Goal: Task Accomplishment & Management: Manage account settings

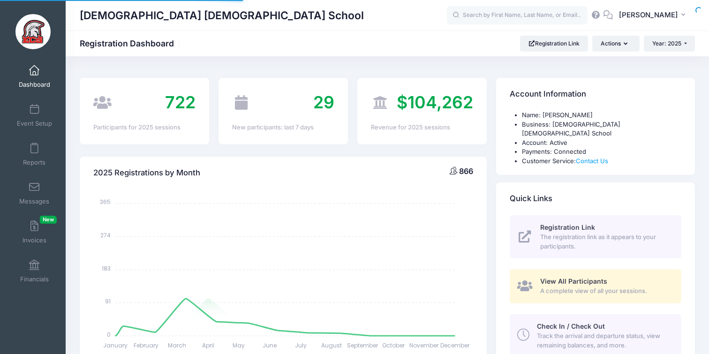
select select
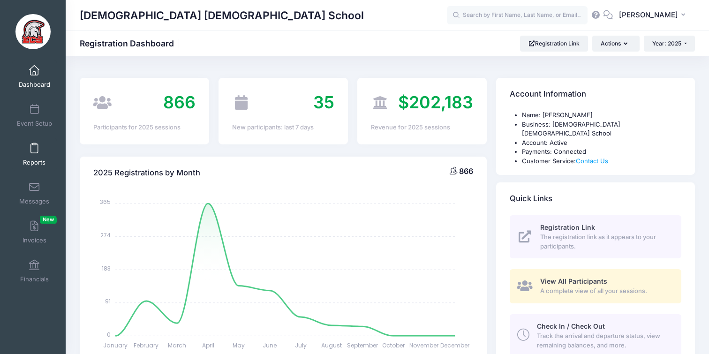
click at [34, 159] on span "Reports" at bounding box center [34, 163] width 23 height 8
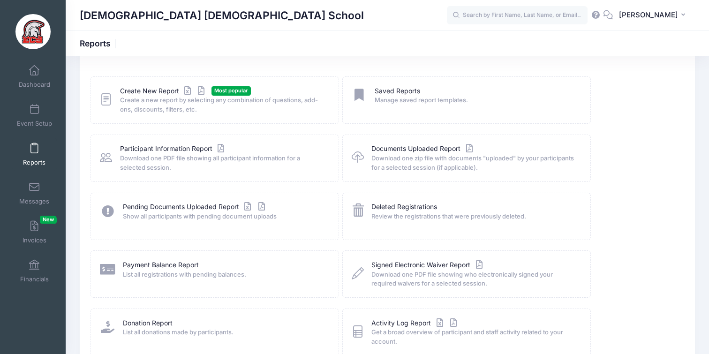
scroll to position [42, 0]
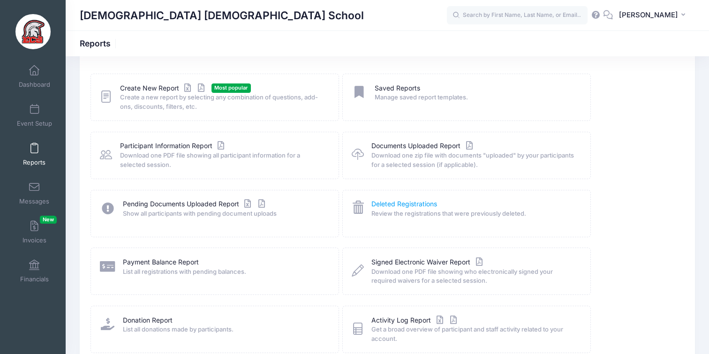
click at [401, 206] on link "Deleted Registrations" at bounding box center [405, 204] width 66 height 10
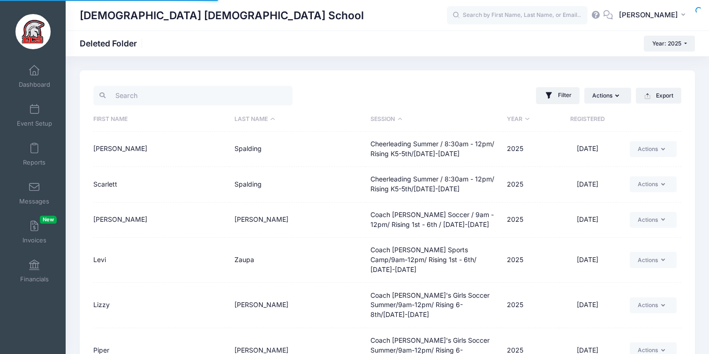
select select "50"
click at [191, 95] on input "search" at bounding box center [192, 96] width 199 height 20
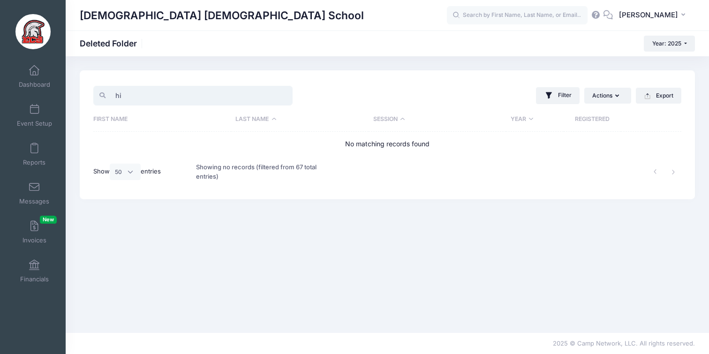
type input "h"
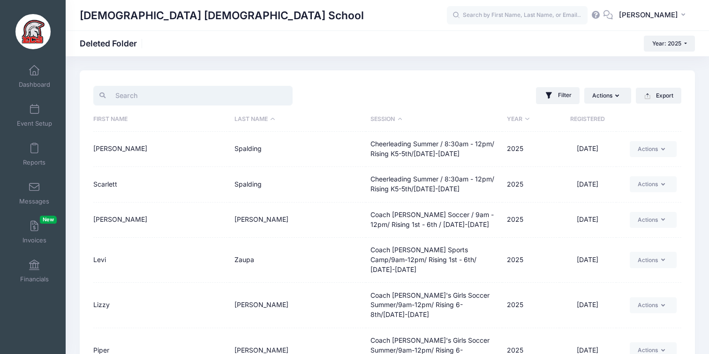
click at [146, 100] on input "search" at bounding box center [192, 96] width 199 height 20
click at [168, 93] on input "search" at bounding box center [192, 96] width 199 height 20
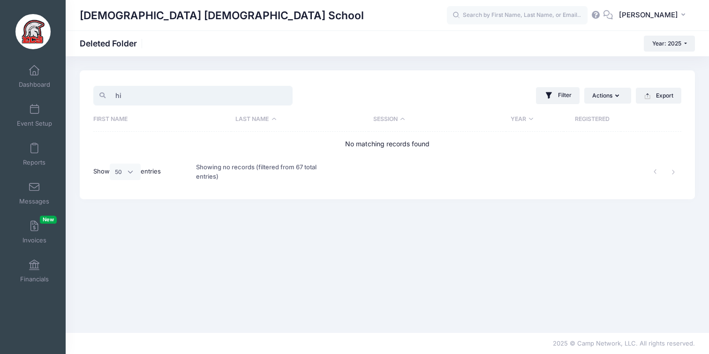
type input "h"
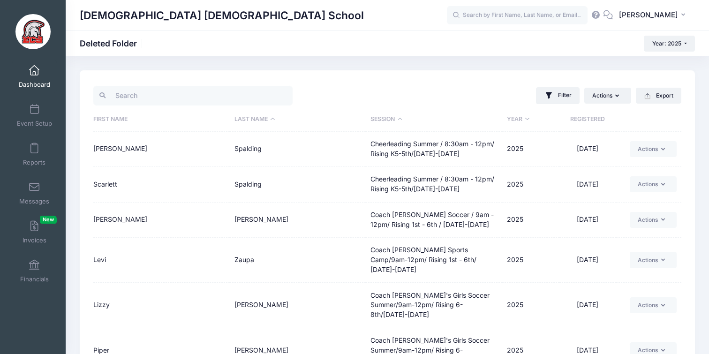
click at [36, 84] on span "Dashboard" at bounding box center [34, 85] width 31 height 8
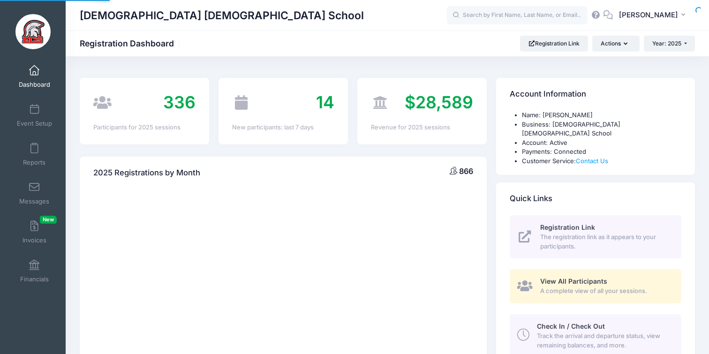
select select
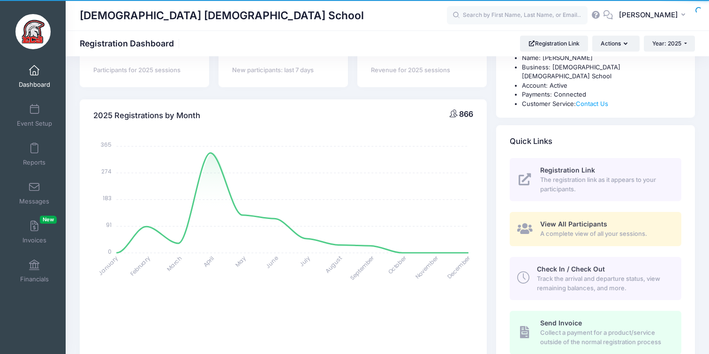
scroll to position [129, 0]
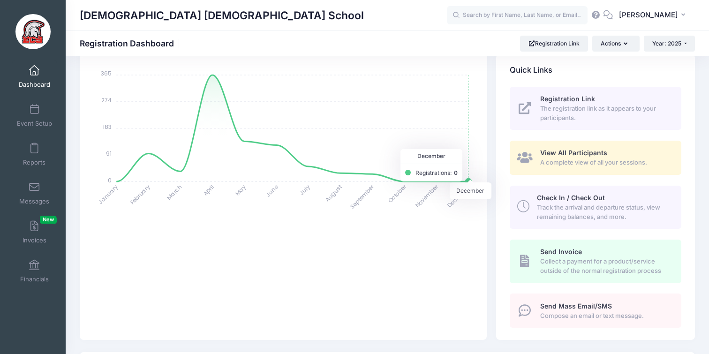
click at [572, 158] on span "A complete view of all your sessions." at bounding box center [606, 162] width 130 height 9
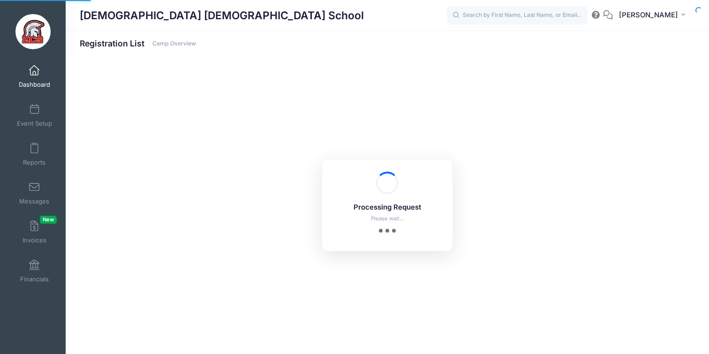
select select "10"
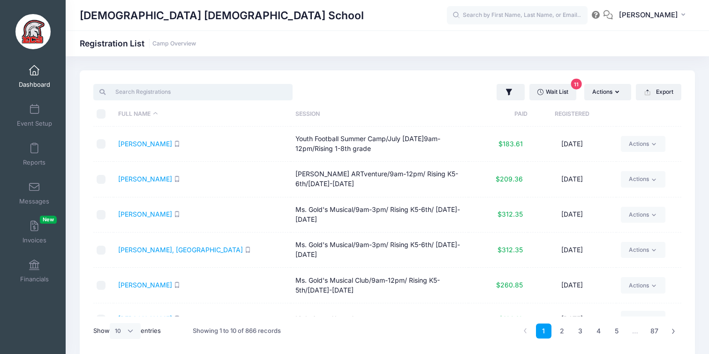
click at [226, 91] on input "search" at bounding box center [192, 92] width 199 height 16
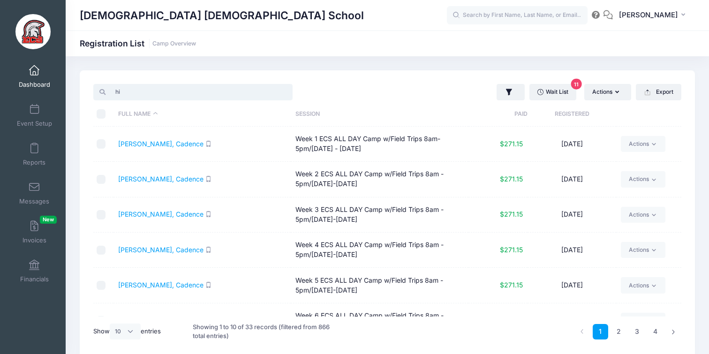
type input "h"
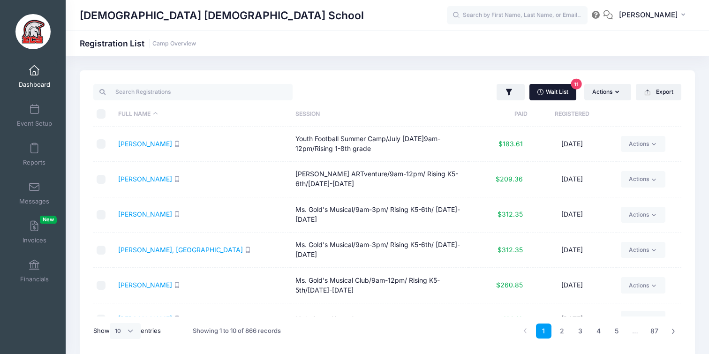
click at [564, 92] on link "Wait List 11" at bounding box center [553, 92] width 47 height 16
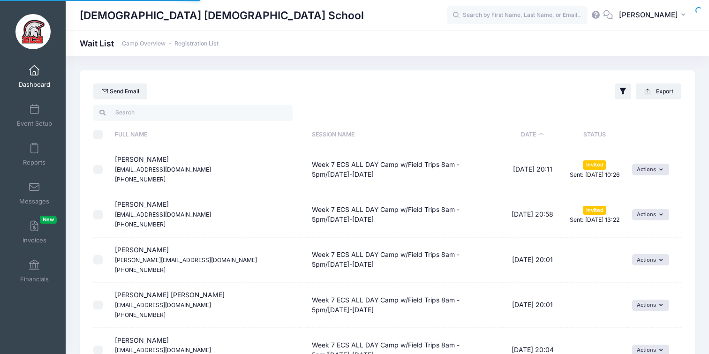
select select "50"
click at [651, 173] on button "Actions" at bounding box center [651, 169] width 37 height 11
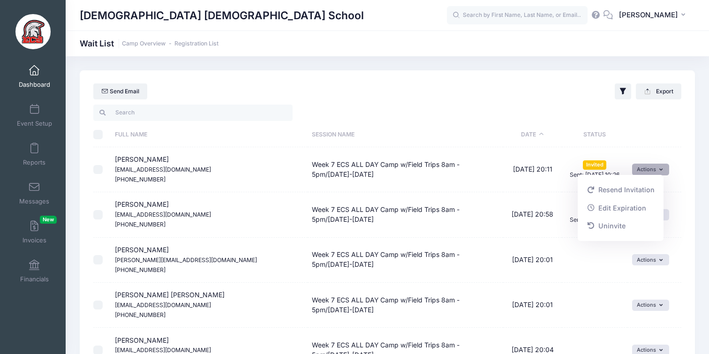
click at [93, 137] on input "\a \a \a \a" at bounding box center [97, 134] width 9 height 9
checkbox input "true"
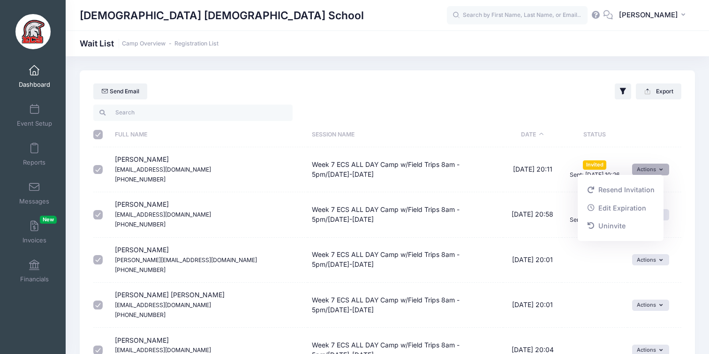
checkbox input "true"
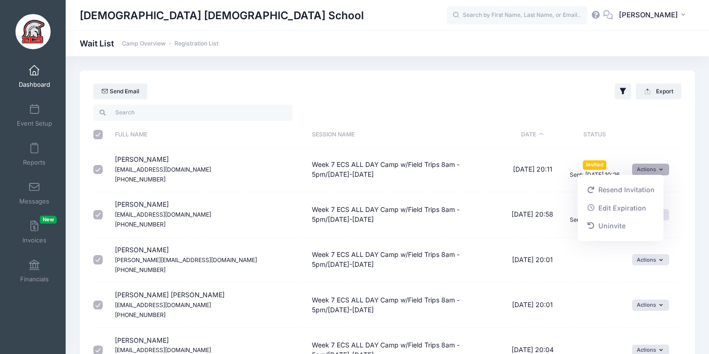
checkbox input "true"
click at [645, 172] on button "Actions" at bounding box center [651, 169] width 37 height 11
click at [617, 223] on link "Uninvite" at bounding box center [620, 226] width 77 height 18
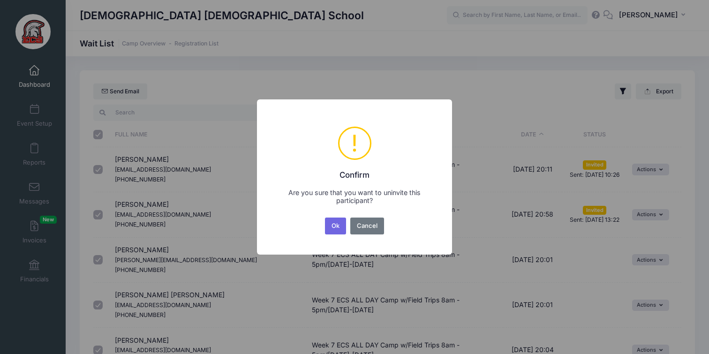
drag, startPoint x: 340, startPoint y: 229, endPoint x: 407, endPoint y: 219, distance: 68.3
click at [340, 229] on button "Ok" at bounding box center [336, 226] width 22 height 17
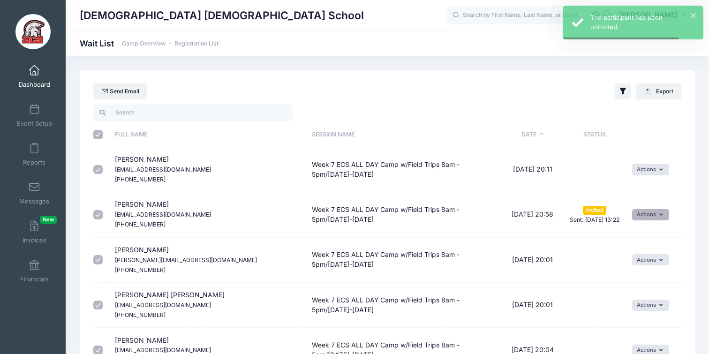
click at [642, 212] on button "Actions" at bounding box center [651, 214] width 37 height 11
click at [599, 266] on link "Uninvite" at bounding box center [620, 272] width 77 height 18
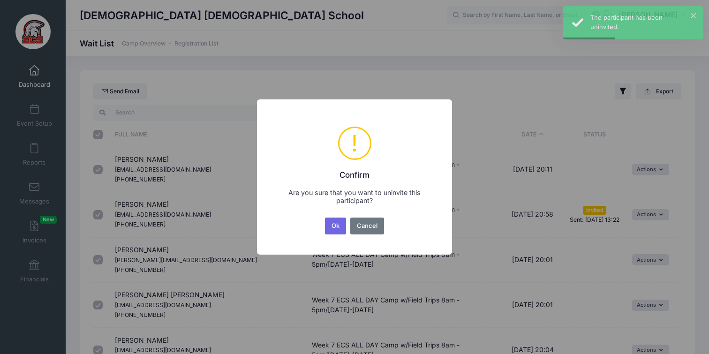
click at [335, 223] on button "Ok" at bounding box center [336, 226] width 22 height 17
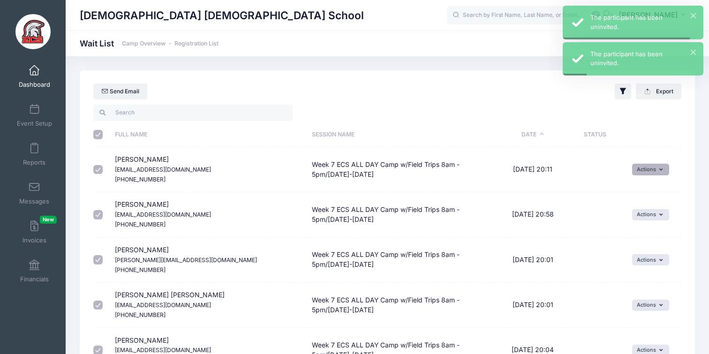
click at [642, 169] on button "Actions" at bounding box center [651, 169] width 37 height 11
click at [563, 186] on td "Pending" at bounding box center [595, 169] width 65 height 45
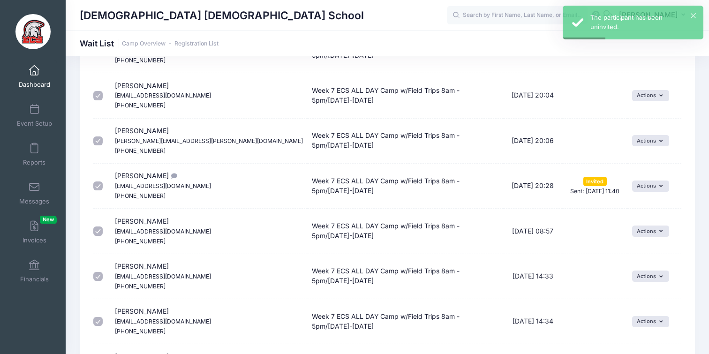
scroll to position [367, 0]
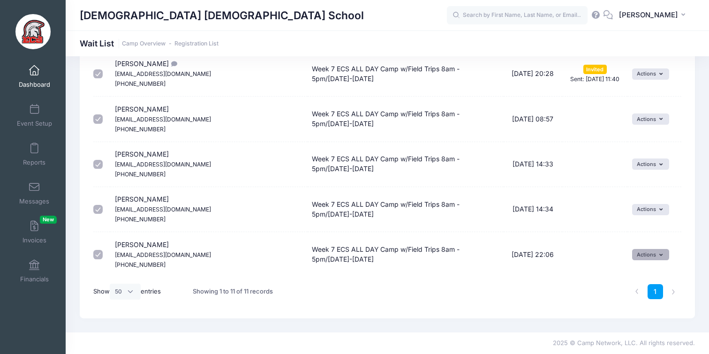
click at [636, 255] on button "Actions" at bounding box center [651, 254] width 37 height 11
click at [635, 296] on link "Delete" at bounding box center [638, 293] width 41 height 18
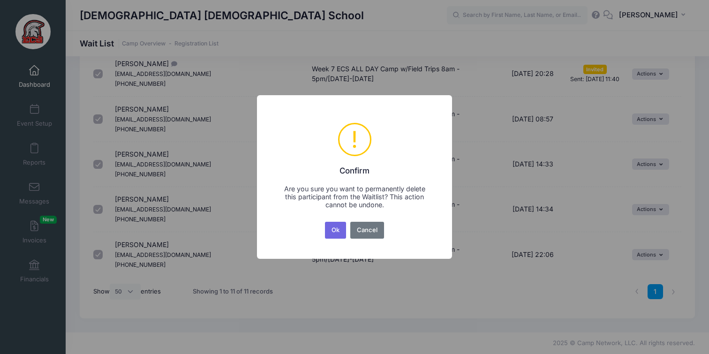
scroll to position [0, 0]
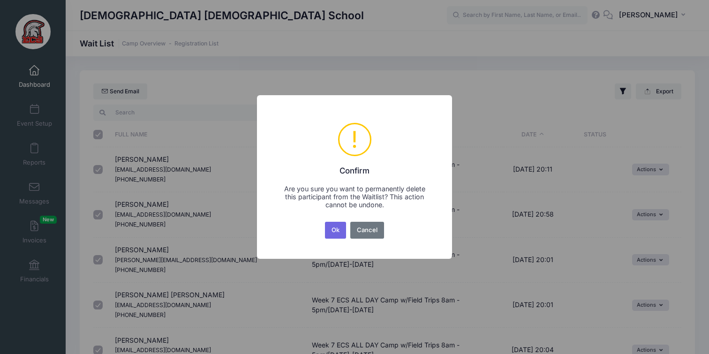
drag, startPoint x: 335, startPoint y: 234, endPoint x: 347, endPoint y: 237, distance: 12.2
click at [336, 234] on button "Ok" at bounding box center [336, 230] width 22 height 17
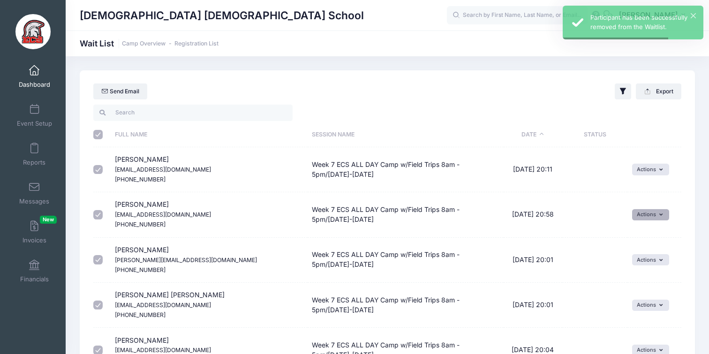
click at [639, 209] on td "Actions Invite Resend Invitation Edit Expiration Uninvite" at bounding box center [655, 214] width 54 height 45
click at [638, 213] on button "Actions" at bounding box center [651, 214] width 37 height 11
click at [640, 254] on button "Actions" at bounding box center [651, 259] width 37 height 11
click at [634, 299] on link "Delete" at bounding box center [638, 299] width 41 height 18
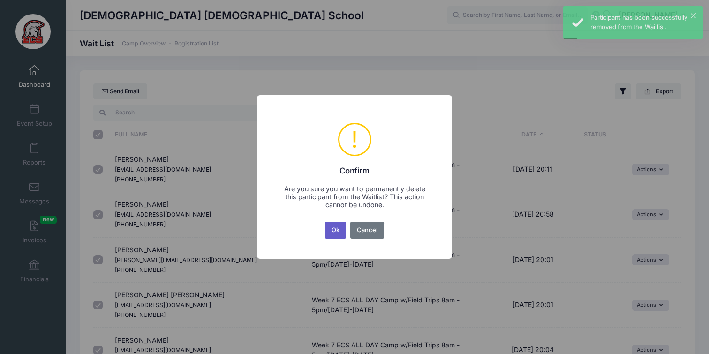
click at [335, 230] on button "Ok" at bounding box center [336, 230] width 22 height 17
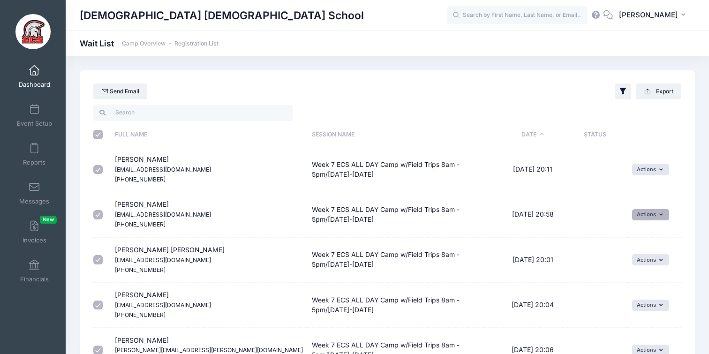
click at [658, 216] on button "Actions" at bounding box center [651, 214] width 37 height 11
click at [643, 176] on td "Actions Invite Resend Invitation Edit Expiration Uninvite" at bounding box center [655, 169] width 54 height 45
click at [643, 173] on button "Actions" at bounding box center [651, 169] width 37 height 11
click at [99, 136] on input "\a \a \a \a" at bounding box center [97, 134] width 9 height 9
checkbox input "false"
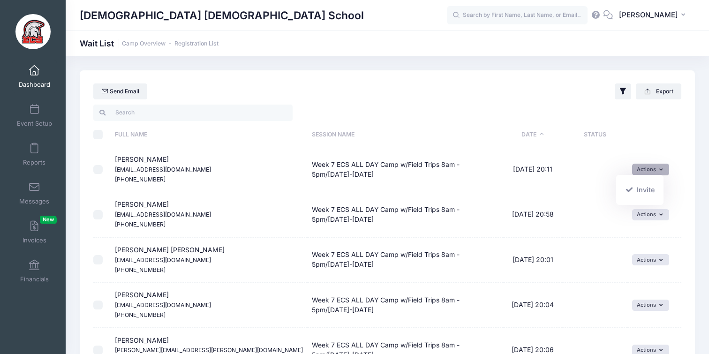
checkbox input "false"
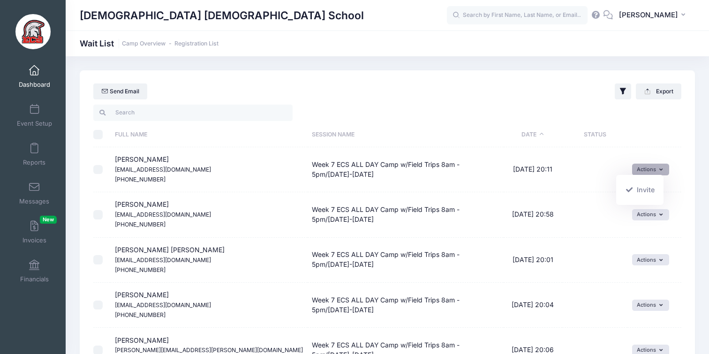
checkbox input "false"
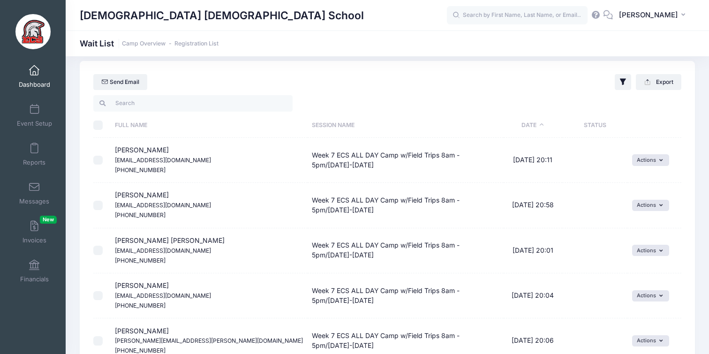
scroll to position [11, 0]
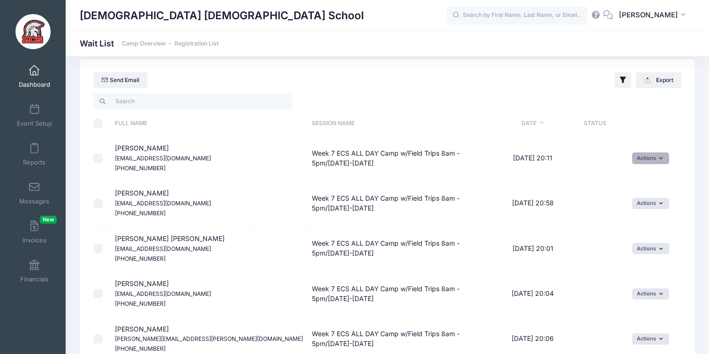
click at [641, 158] on button "Actions" at bounding box center [651, 157] width 37 height 11
click at [643, 207] on button "Actions" at bounding box center [651, 203] width 37 height 11
click at [643, 249] on button "Actions" at bounding box center [651, 248] width 37 height 11
click at [638, 285] on link "Delete" at bounding box center [638, 287] width 41 height 18
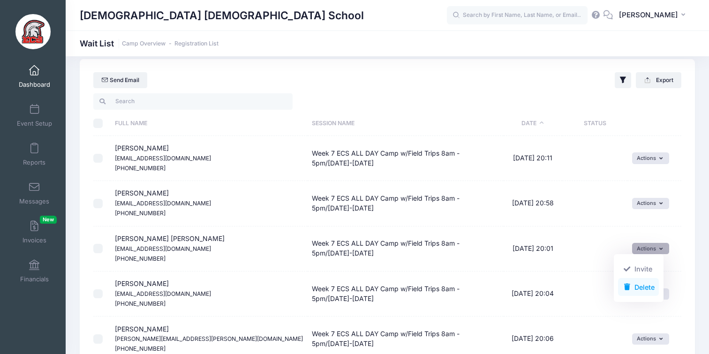
scroll to position [0, 0]
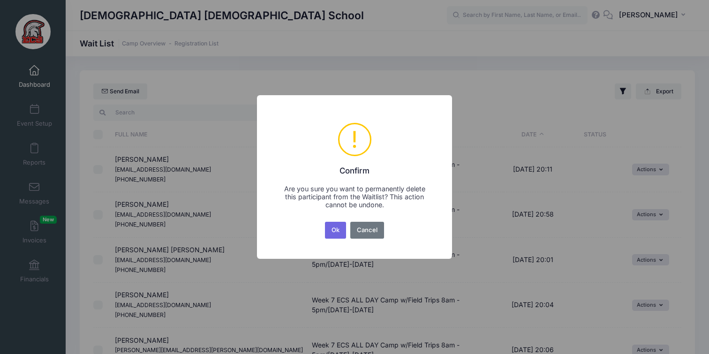
drag, startPoint x: 340, startPoint y: 229, endPoint x: 417, endPoint y: 231, distance: 77.0
click at [342, 229] on button "Ok" at bounding box center [336, 230] width 22 height 17
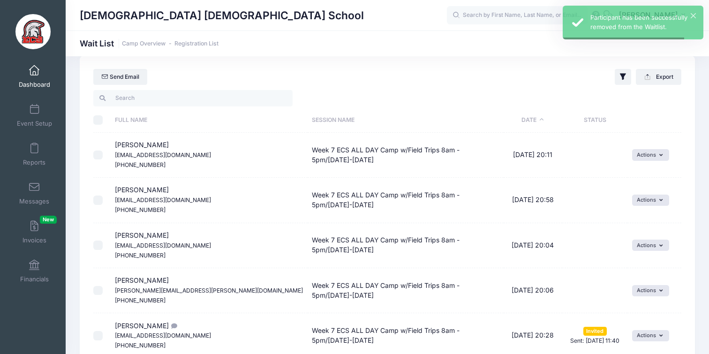
scroll to position [37, 0]
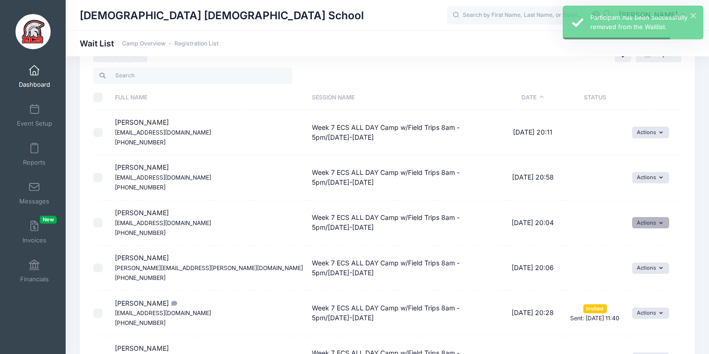
click at [647, 220] on button "Actions" at bounding box center [651, 222] width 37 height 11
click at [626, 263] on span at bounding box center [627, 261] width 8 height 7
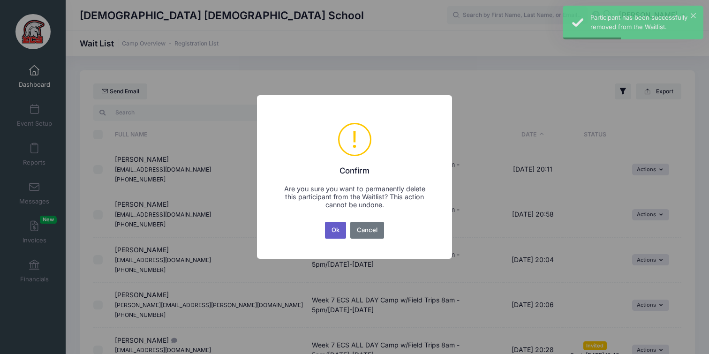
drag, startPoint x: 334, startPoint y: 237, endPoint x: 343, endPoint y: 237, distance: 8.9
click at [334, 237] on button "Ok" at bounding box center [336, 230] width 22 height 17
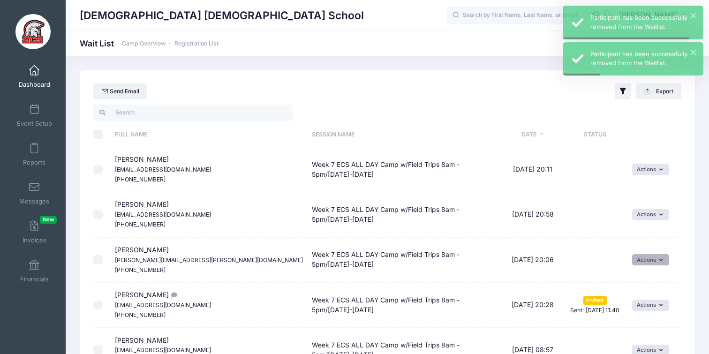
click at [657, 262] on button "Actions" at bounding box center [651, 259] width 37 height 11
click at [639, 298] on link "Delete" at bounding box center [638, 299] width 41 height 18
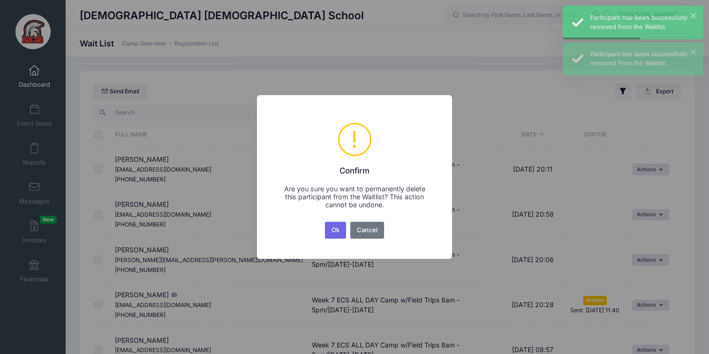
drag, startPoint x: 343, startPoint y: 233, endPoint x: 390, endPoint y: 239, distance: 47.8
click at [346, 233] on button "Ok" at bounding box center [336, 230] width 22 height 17
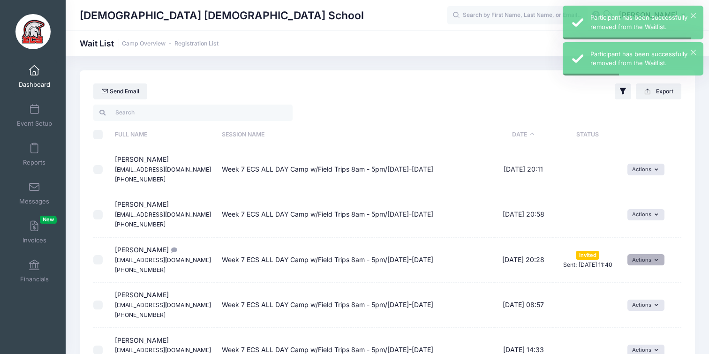
click at [659, 264] on button "Actions" at bounding box center [646, 259] width 37 height 11
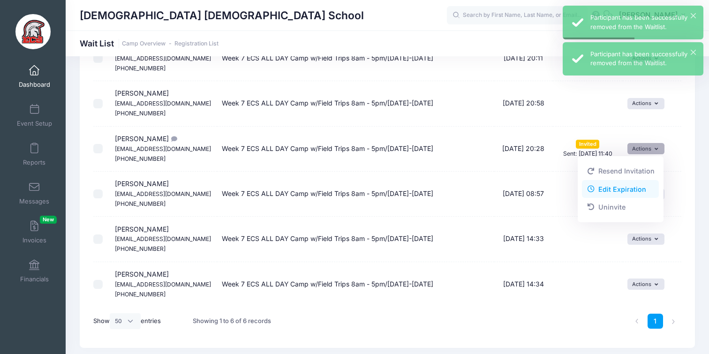
scroll to position [113, 0]
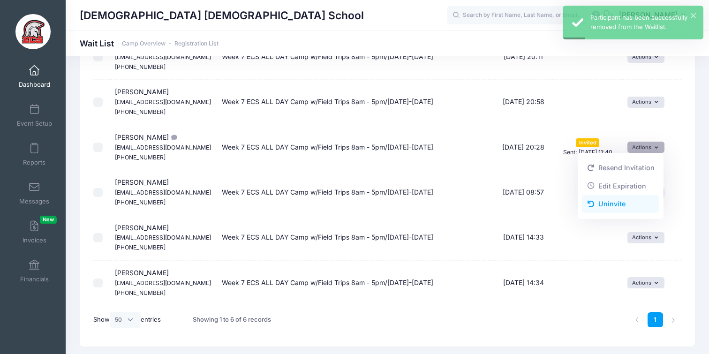
click at [614, 205] on link "Uninvite" at bounding box center [620, 204] width 77 height 18
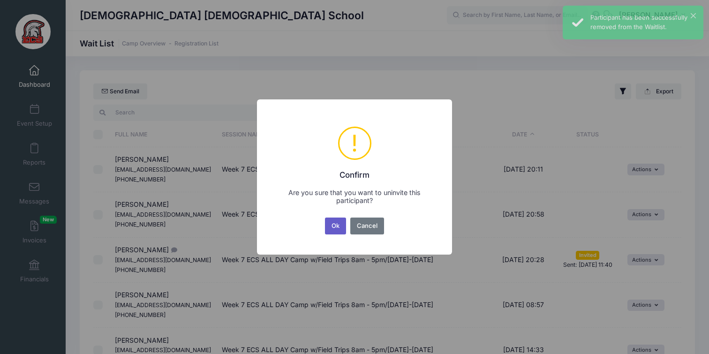
drag, startPoint x: 343, startPoint y: 222, endPoint x: 344, endPoint y: 217, distance: 5.3
click at [343, 221] on button "Ok" at bounding box center [336, 226] width 22 height 17
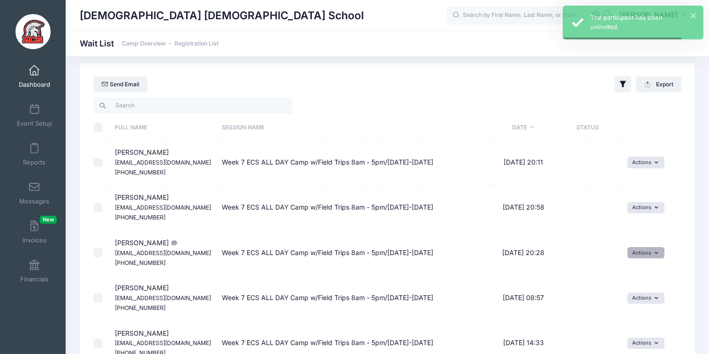
scroll to position [8, 0]
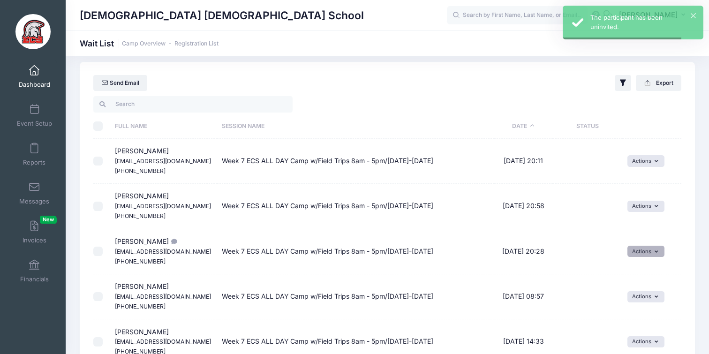
click at [650, 250] on button "Actions" at bounding box center [646, 251] width 37 height 11
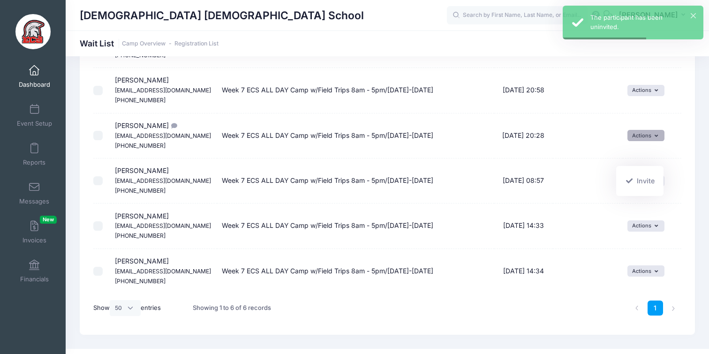
scroll to position [141, 0]
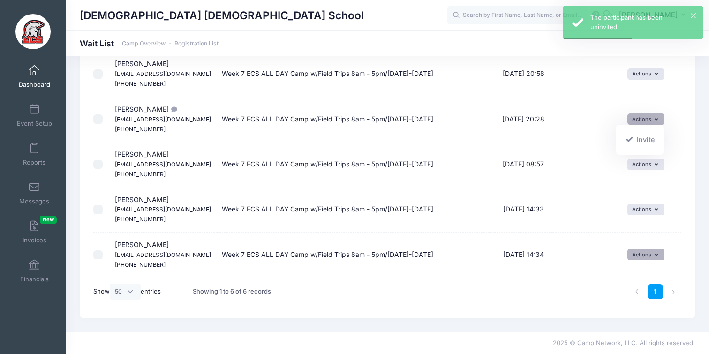
click at [646, 254] on button "Actions" at bounding box center [646, 254] width 37 height 11
click at [632, 290] on link "Delete" at bounding box center [638, 293] width 41 height 18
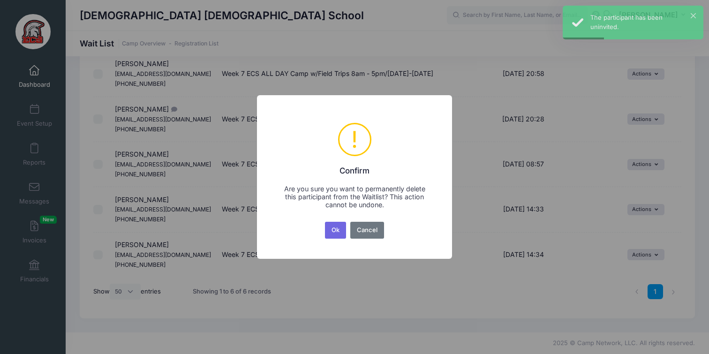
scroll to position [0, 0]
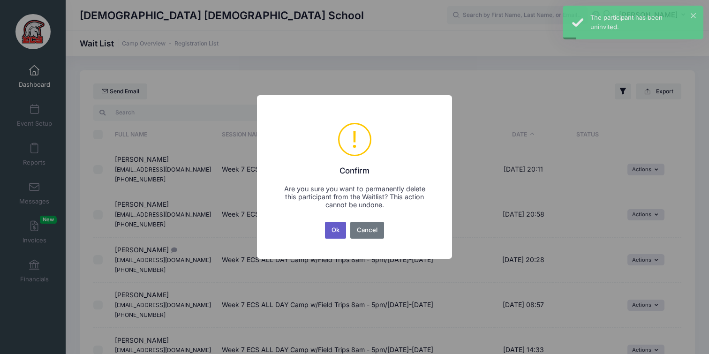
click at [341, 229] on button "Ok" at bounding box center [336, 230] width 22 height 17
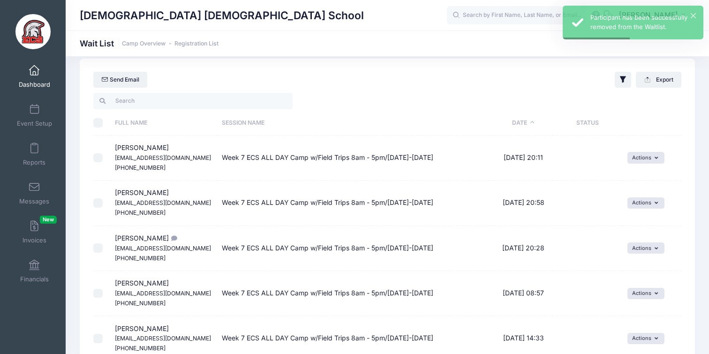
scroll to position [96, 0]
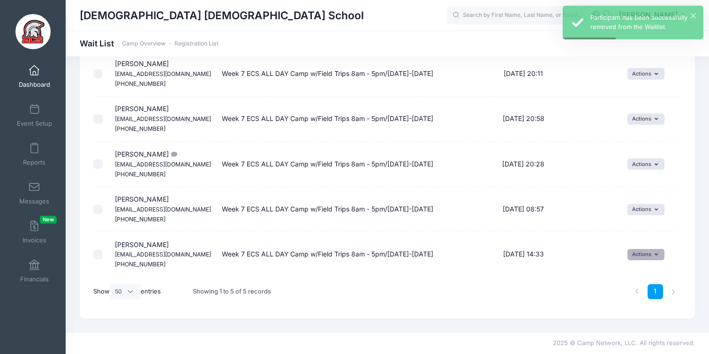
click at [643, 249] on button "Actions" at bounding box center [646, 254] width 37 height 11
click at [628, 296] on span at bounding box center [627, 293] width 8 height 7
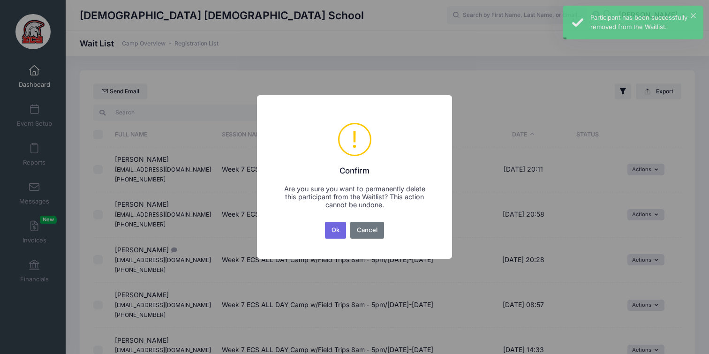
click at [326, 225] on button "Ok" at bounding box center [336, 230] width 22 height 17
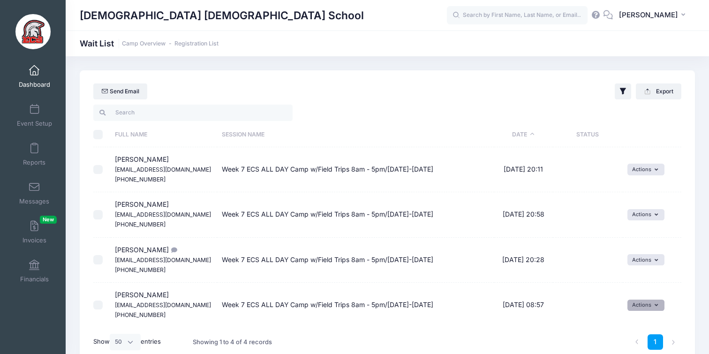
click at [647, 302] on button "Actions" at bounding box center [646, 305] width 37 height 11
click at [641, 286] on link "Delete" at bounding box center [638, 285] width 41 height 18
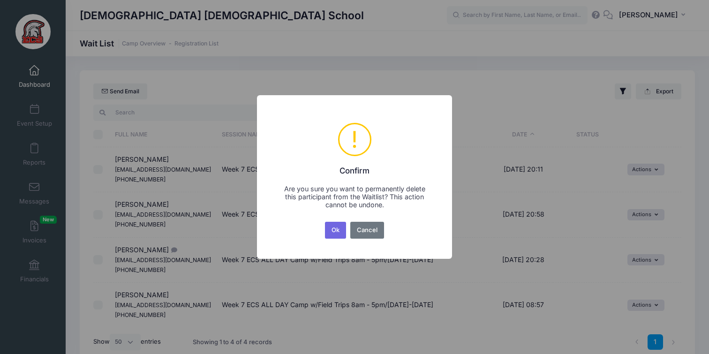
drag, startPoint x: 337, startPoint y: 234, endPoint x: 351, endPoint y: 235, distance: 13.7
click at [342, 234] on button "Ok" at bounding box center [336, 230] width 22 height 17
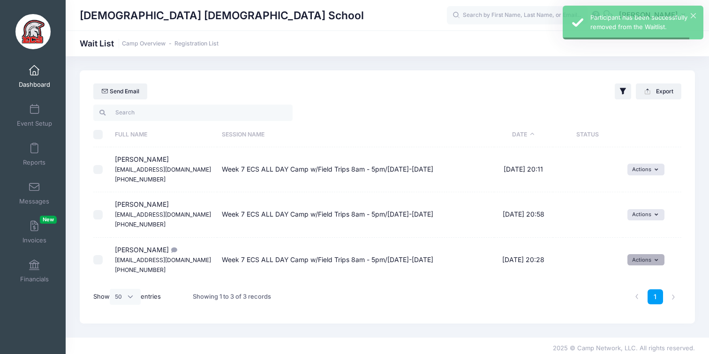
drag, startPoint x: 634, startPoint y: 258, endPoint x: 611, endPoint y: 261, distance: 22.8
click at [634, 258] on button "Actions" at bounding box center [646, 259] width 37 height 11
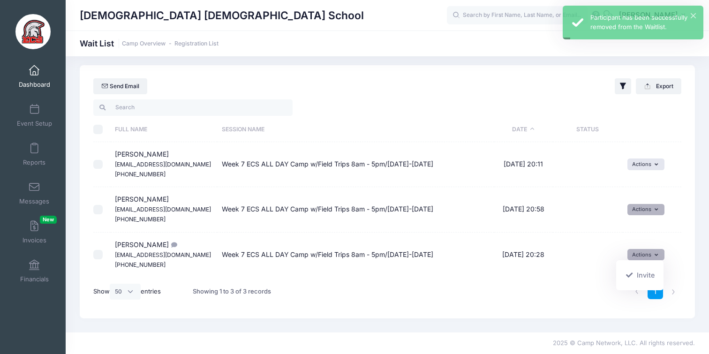
click at [638, 206] on button "Actions" at bounding box center [646, 209] width 37 height 11
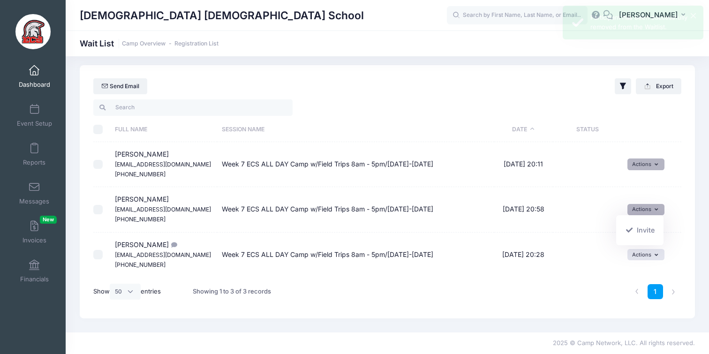
click at [651, 168] on button "Actions" at bounding box center [646, 164] width 37 height 11
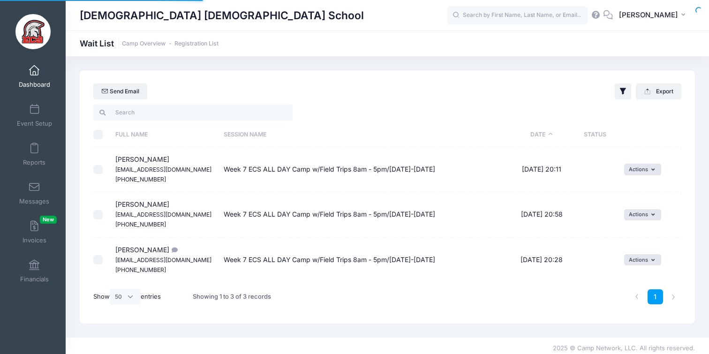
select select "50"
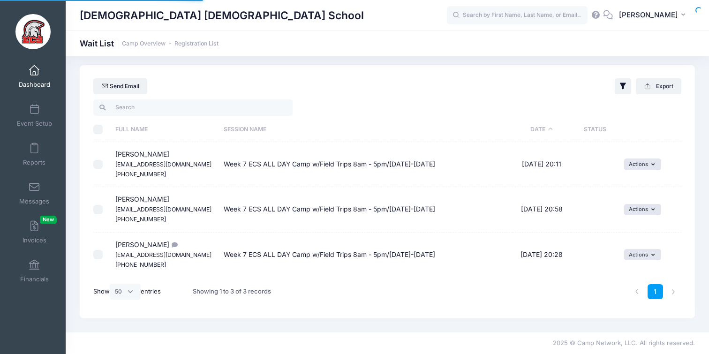
scroll to position [5, 0]
click at [630, 165] on button "Actions" at bounding box center [643, 164] width 37 height 11
click at [638, 198] on link "Delete" at bounding box center [635, 203] width 41 height 18
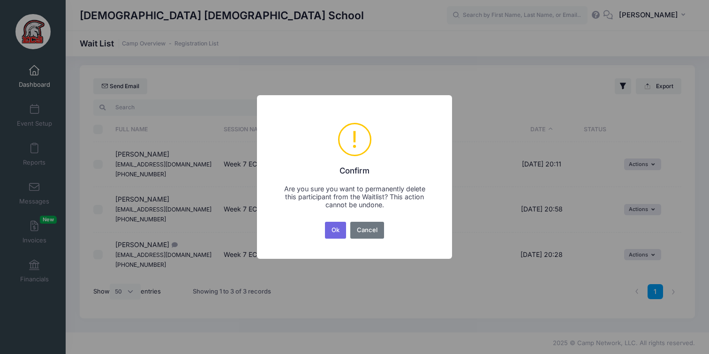
scroll to position [0, 0]
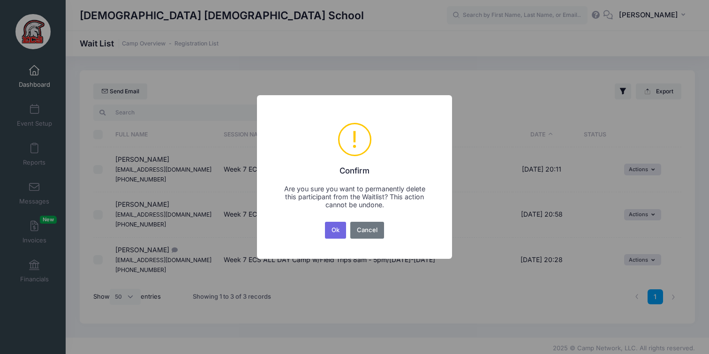
click at [346, 227] on button "Ok" at bounding box center [336, 230] width 22 height 17
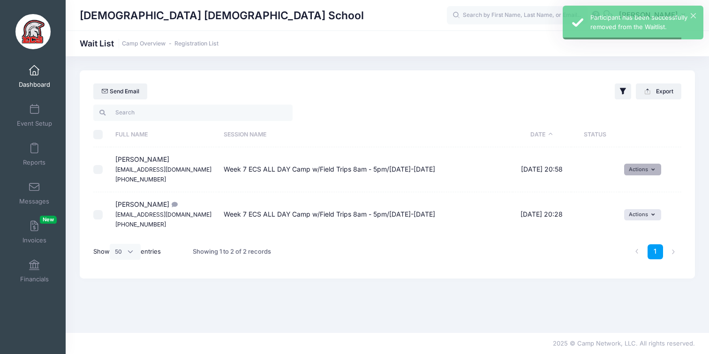
drag, startPoint x: 637, startPoint y: 172, endPoint x: 634, endPoint y: 177, distance: 6.1
click at [637, 172] on button "Actions" at bounding box center [643, 169] width 37 height 11
click at [651, 210] on link "Delete" at bounding box center [635, 208] width 41 height 18
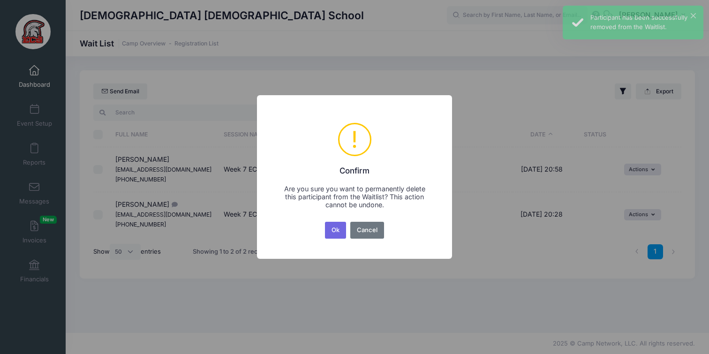
click at [332, 228] on button "Ok" at bounding box center [336, 230] width 22 height 17
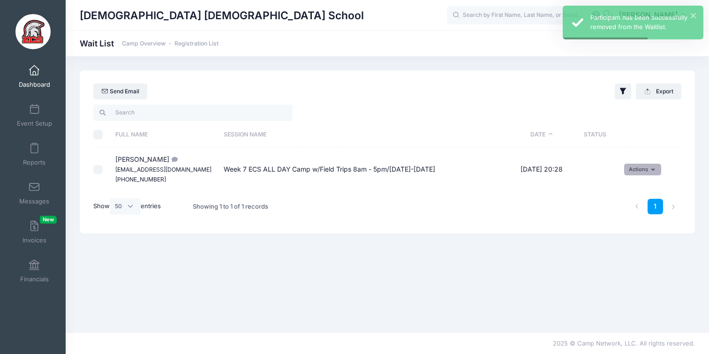
click at [643, 173] on button "Actions" at bounding box center [643, 169] width 37 height 11
click at [627, 210] on link "Delete" at bounding box center [635, 208] width 41 height 18
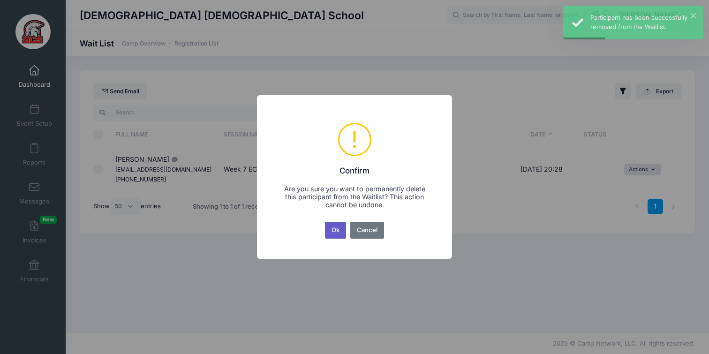
click at [338, 229] on button "Ok" at bounding box center [336, 230] width 22 height 17
